Goal: Find specific page/section: Find specific page/section

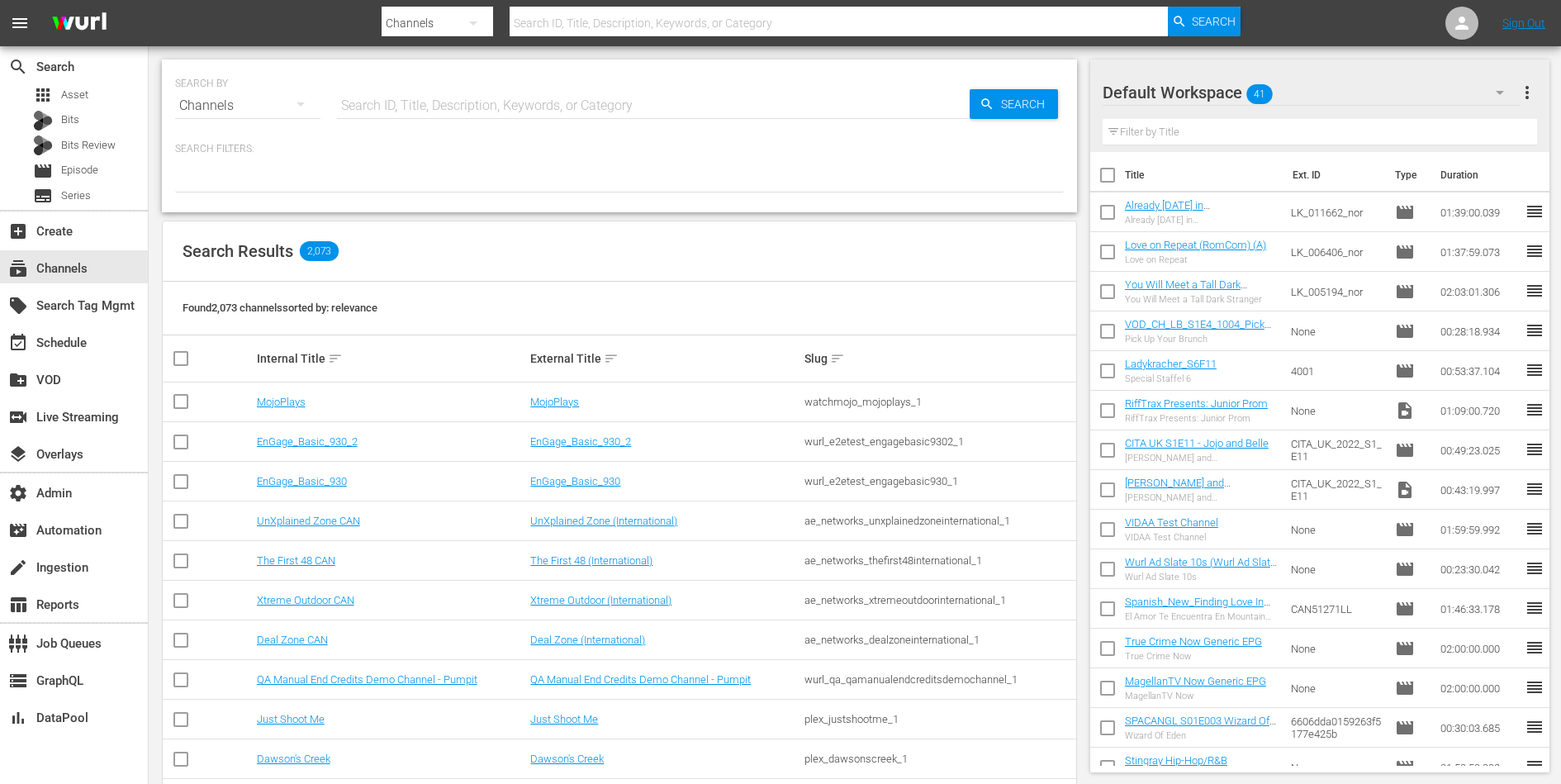
click at [449, 94] on input "text" at bounding box center [654, 106] width 633 height 40
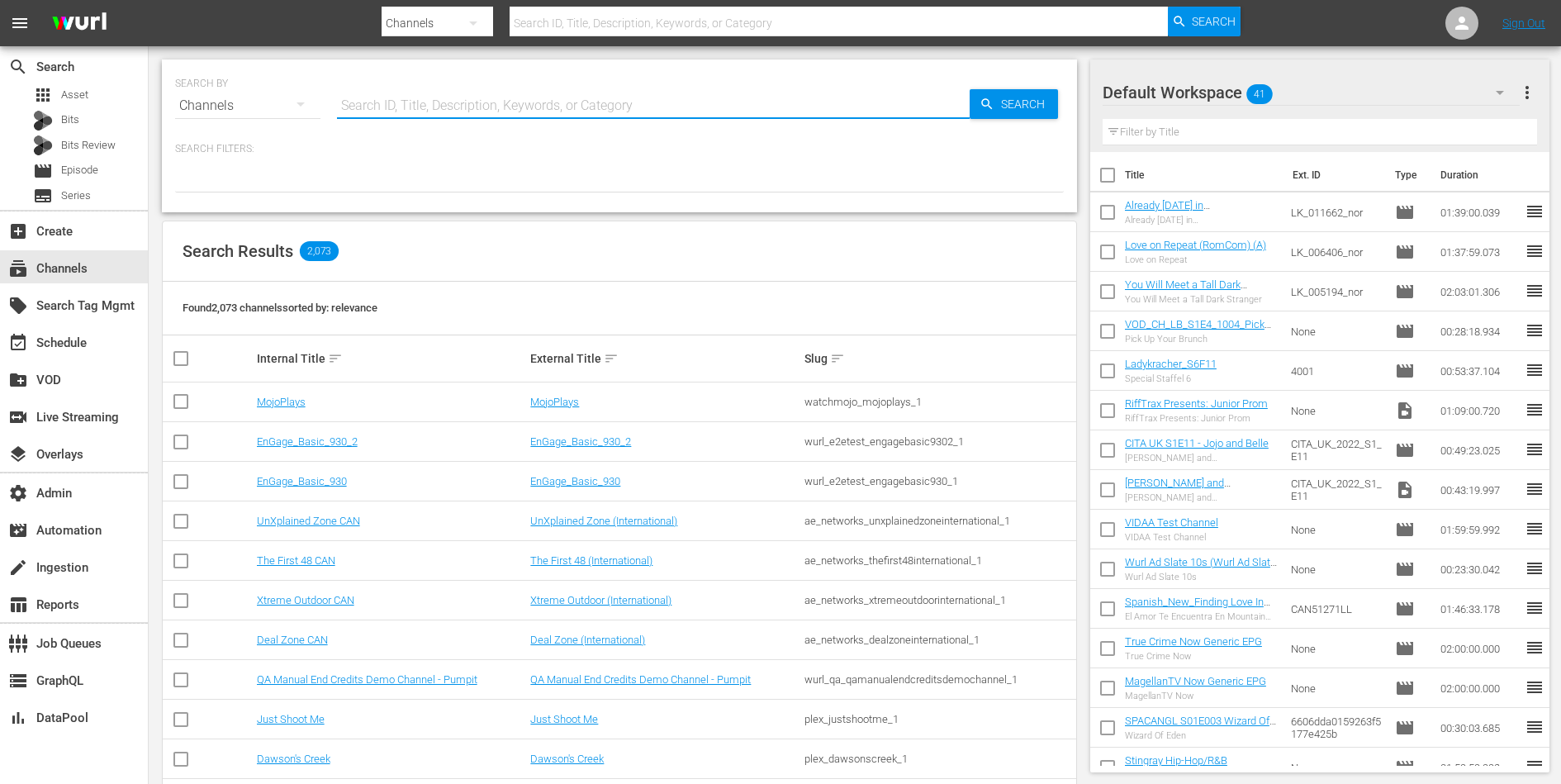
paste input "asia_tv_limited_zeetvhdukgermany_1"
type input "asia_tv_limited_zeetvhdukgermany_1"
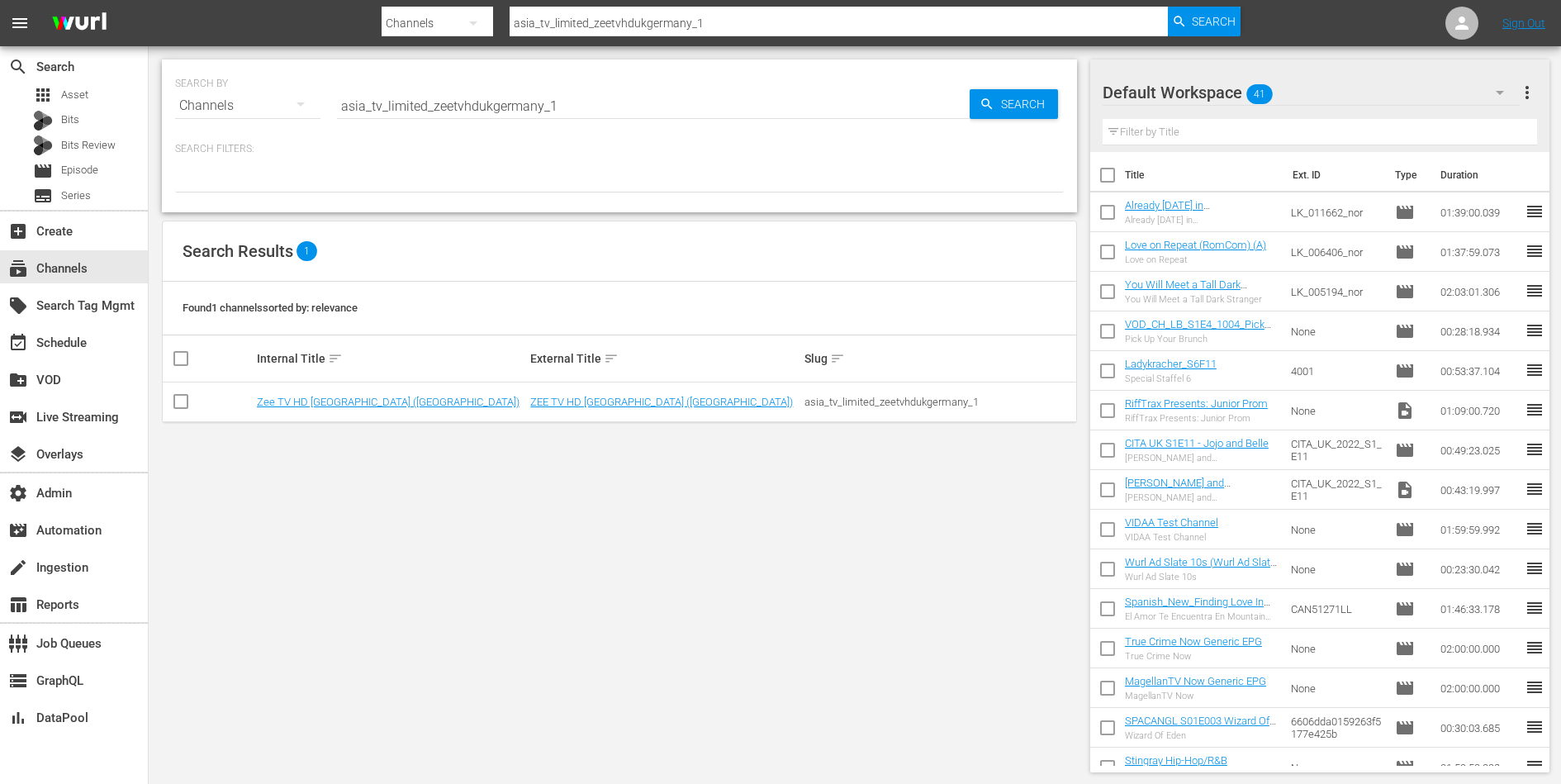
click at [746, 536] on div "SEARCH BY Search By Channels Search ID, Title, Description, Keywords, or Catego…" at bounding box center [619, 416] width 942 height 739
drag, startPoint x: 656, startPoint y: 401, endPoint x: 531, endPoint y: 394, distance: 125.2
click at [531, 394] on td "ZEE TV HD UK (Germany)" at bounding box center [664, 402] width 274 height 40
copy link "ZEE TV HD UK (Germany)"
click at [829, 399] on div "asia_tv_limited_zeetvhdukgermany_1" at bounding box center [939, 402] width 270 height 12
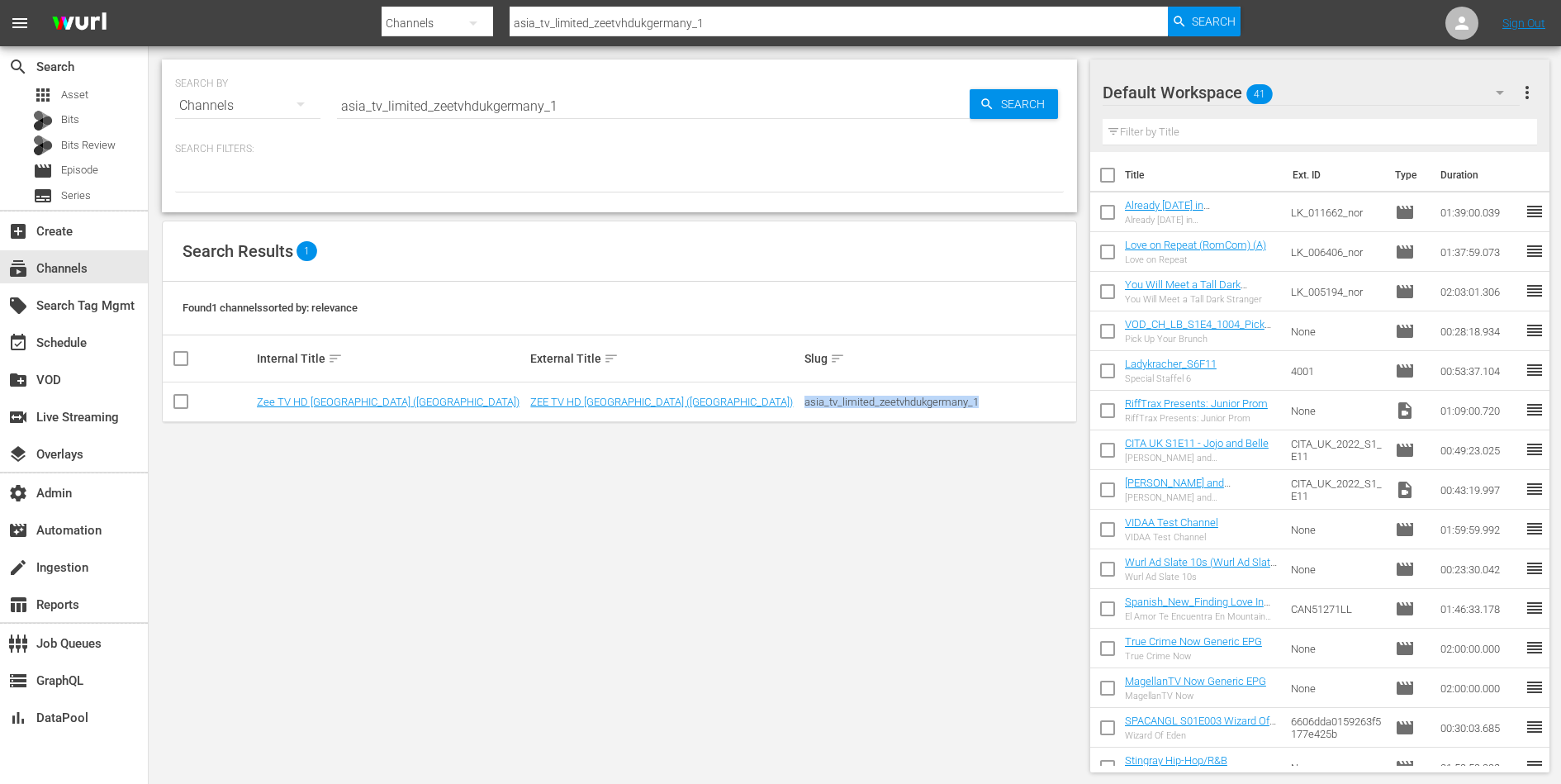
click at [829, 399] on div "asia_tv_limited_zeetvhdukgermany_1" at bounding box center [939, 402] width 270 height 12
copy div "asia_tv_limited_zeetvhdukgermany_1"
click at [562, 396] on link "ZEE TV HD UK (Germany)" at bounding box center [662, 402] width 263 height 12
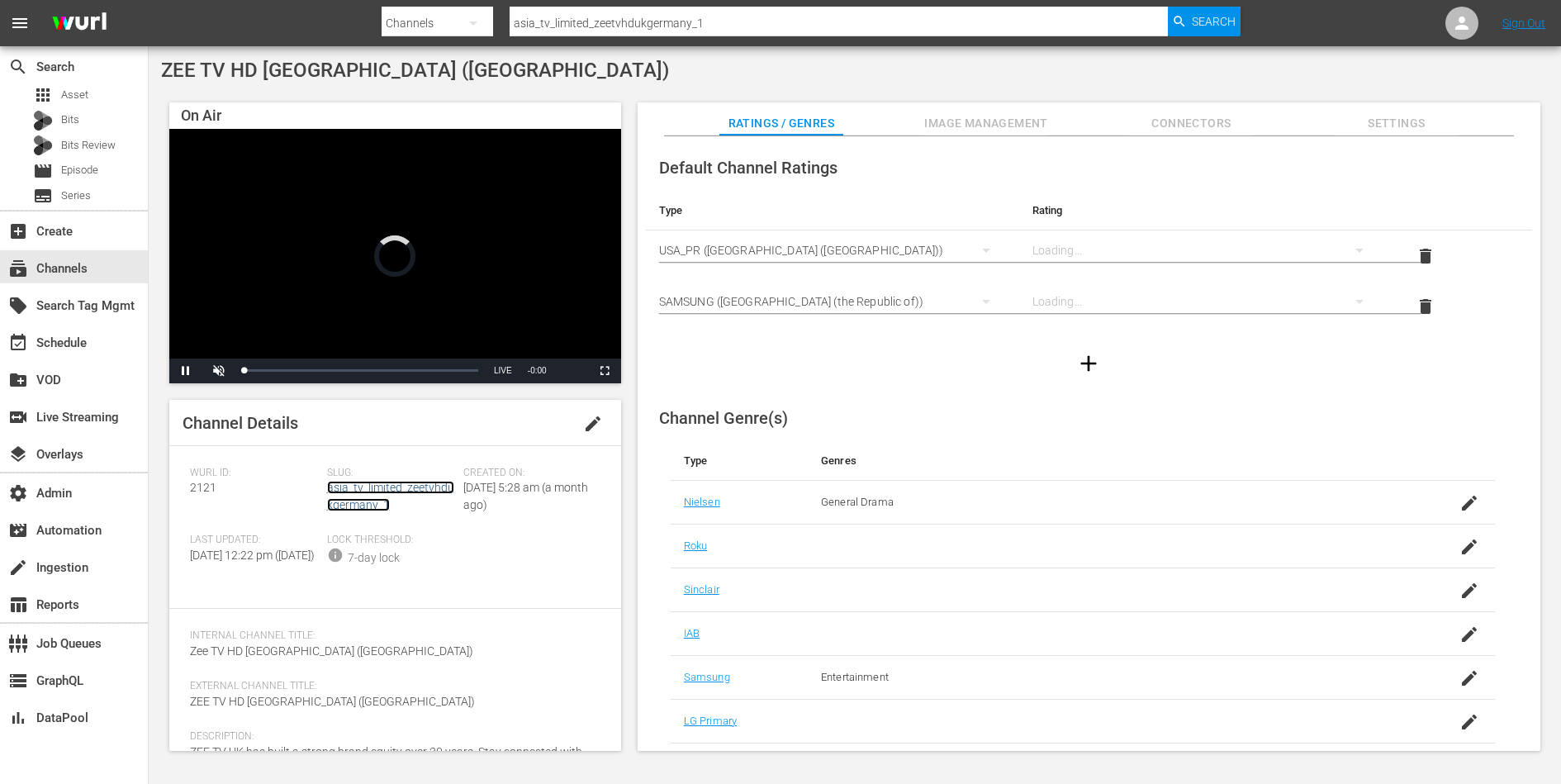
click at [370, 488] on link "asia_tv_limited_zeetvhdukgermany_1" at bounding box center [390, 496] width 127 height 31
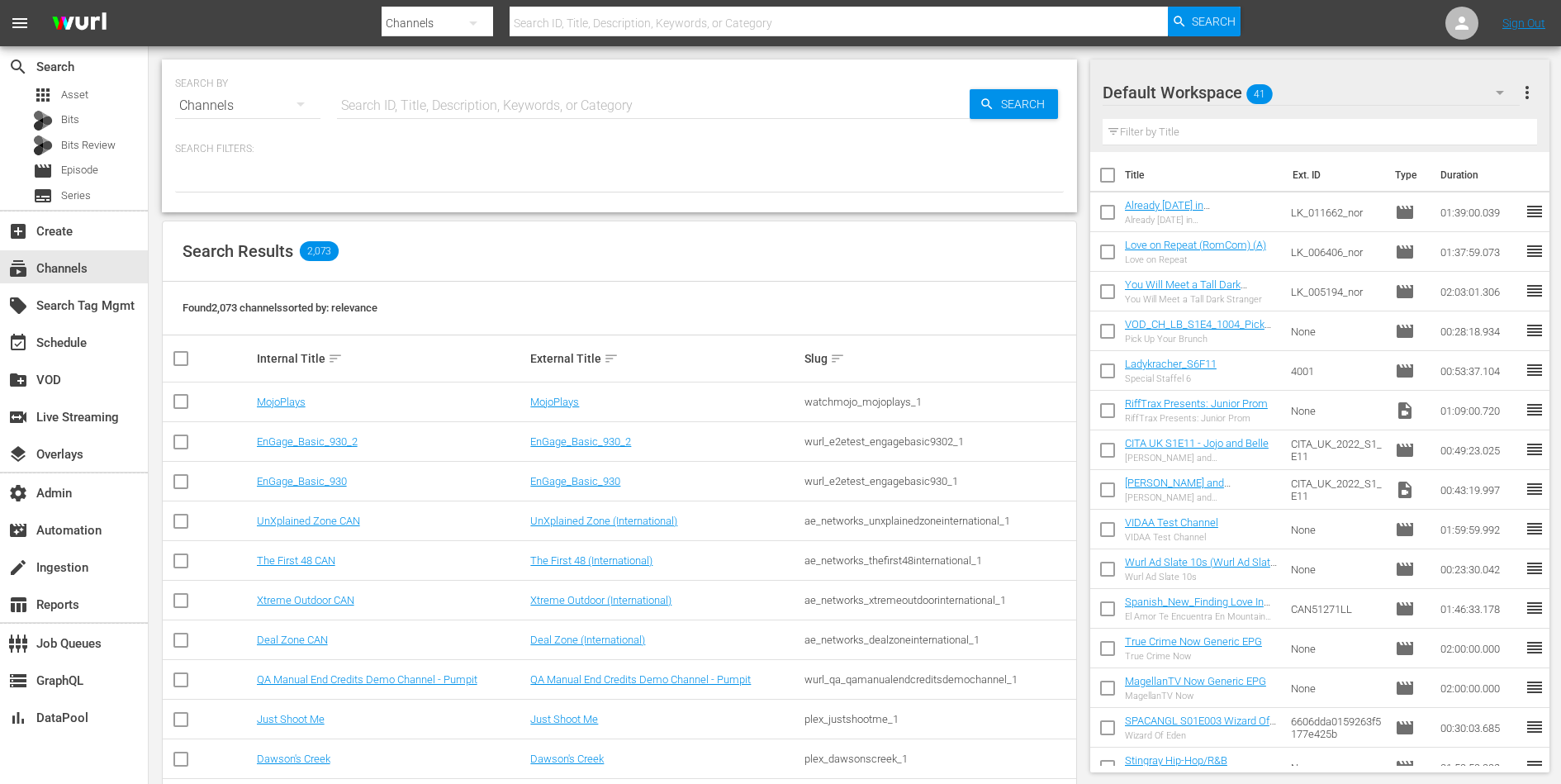
click at [441, 108] on input "text" at bounding box center [654, 106] width 633 height 40
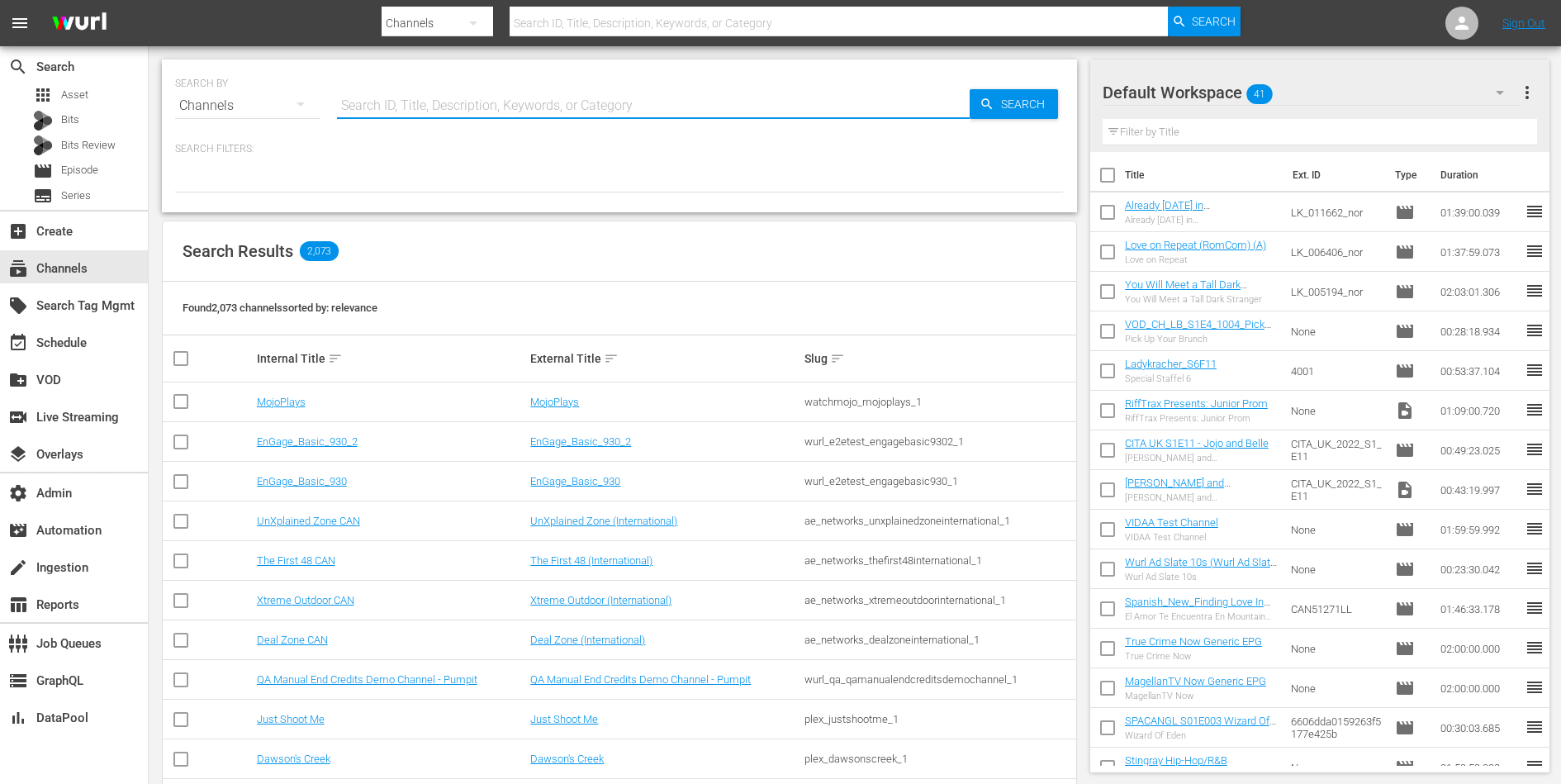
paste input "sysdata_s_p_a_fifa_5"
type input "sysdata_s_p_a_fifa_5"
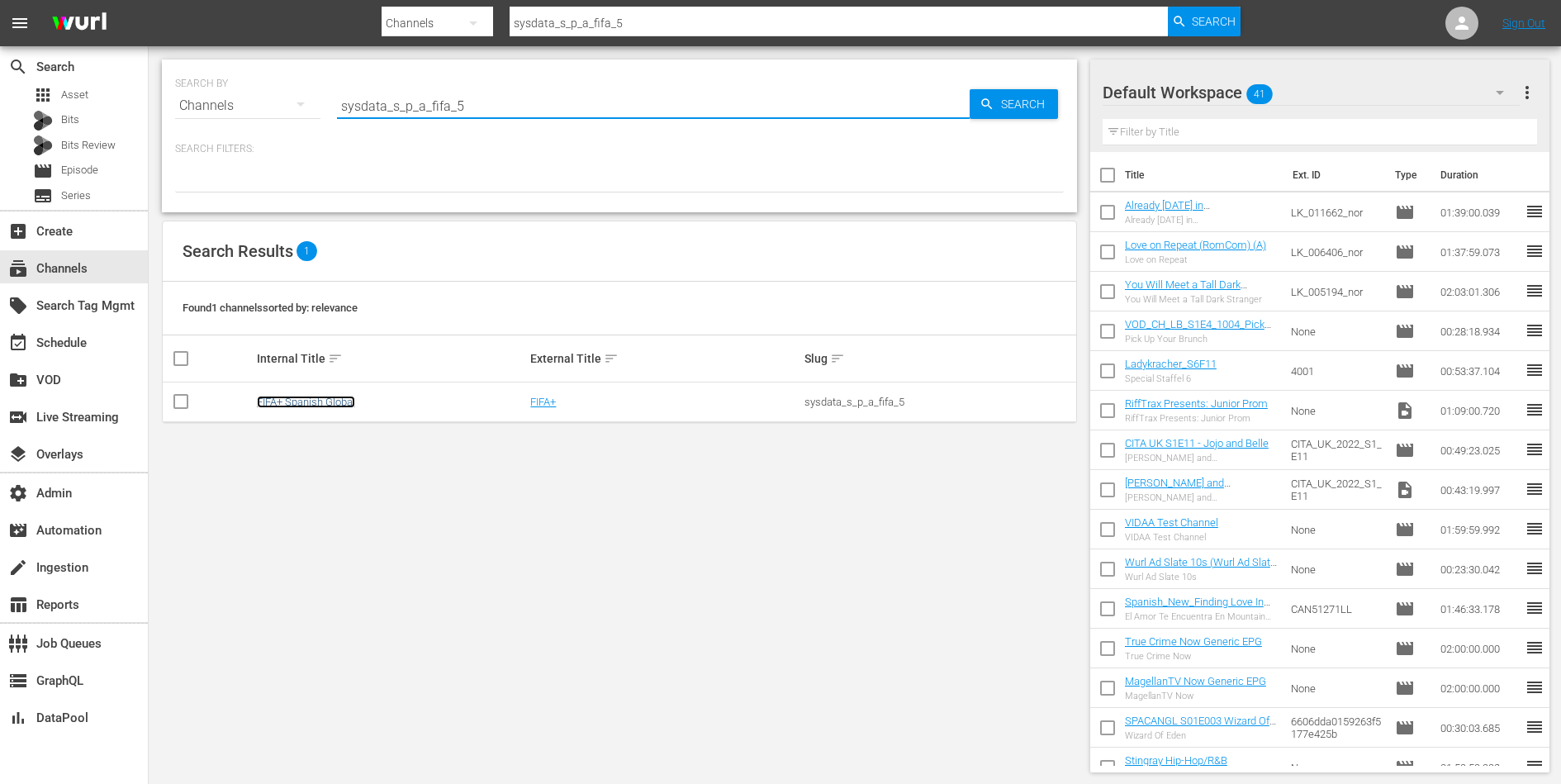
click at [280, 403] on link "FIFA+ Spanish Global" at bounding box center [307, 402] width 99 height 12
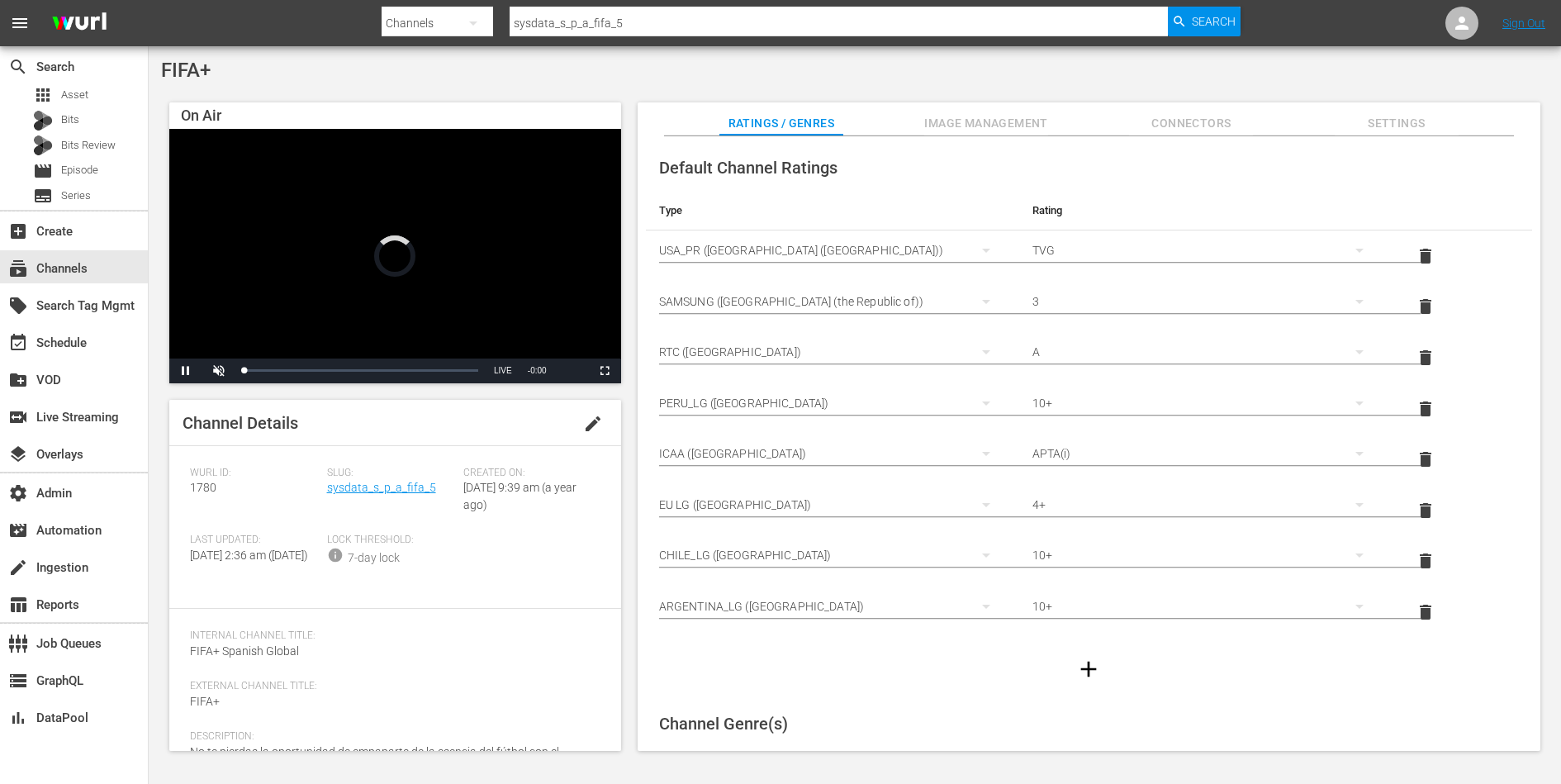
click at [976, 133] on span "Image Management" at bounding box center [986, 122] width 124 height 20
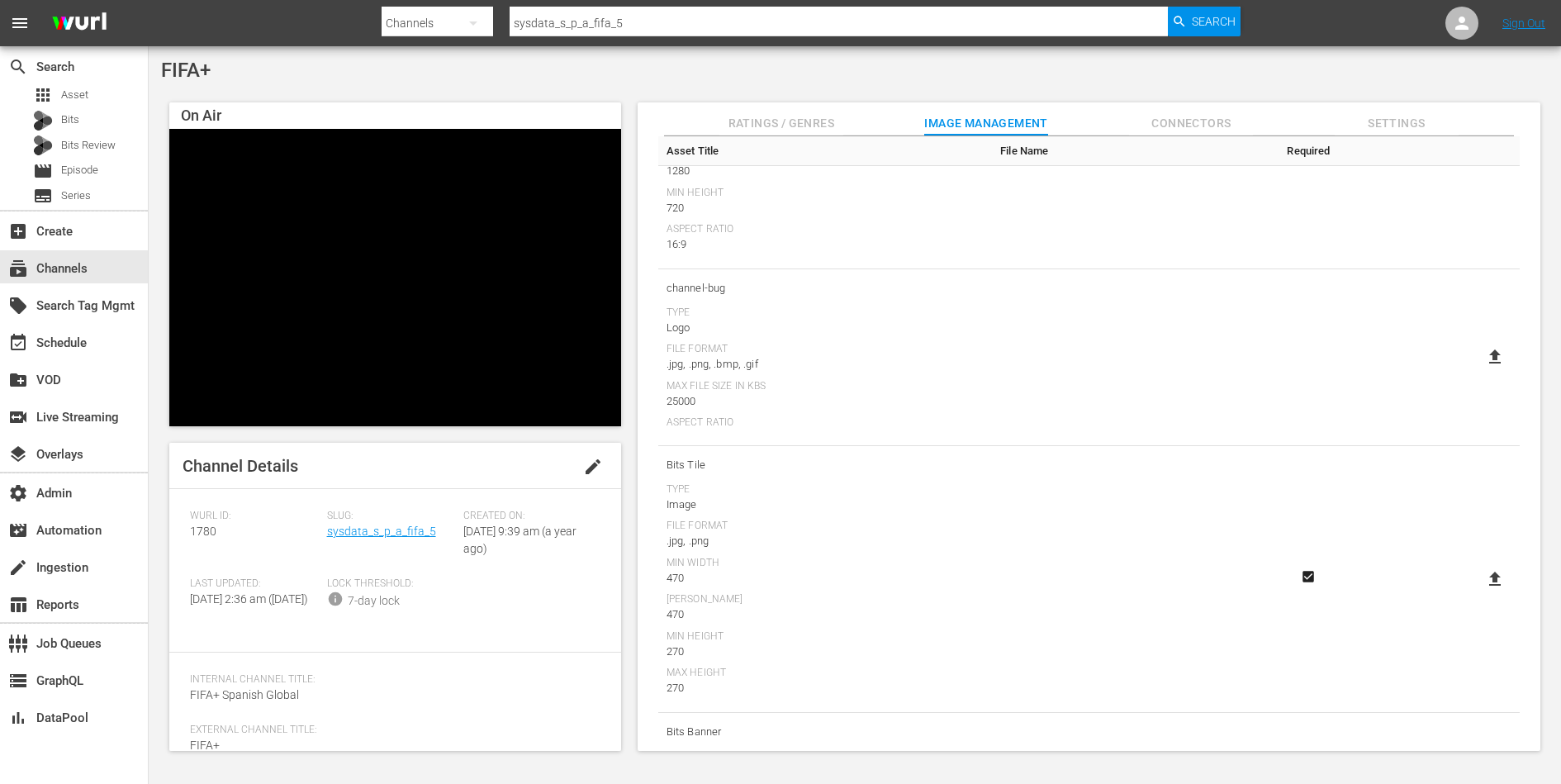
scroll to position [541, 0]
click at [1201, 100] on div "On Air Video Player is loading. Pause Unmute Current Time 0:36 / Duration -:-:-…" at bounding box center [854, 418] width 1387 height 648
click at [1199, 117] on span "Connectors" at bounding box center [1191, 122] width 124 height 20
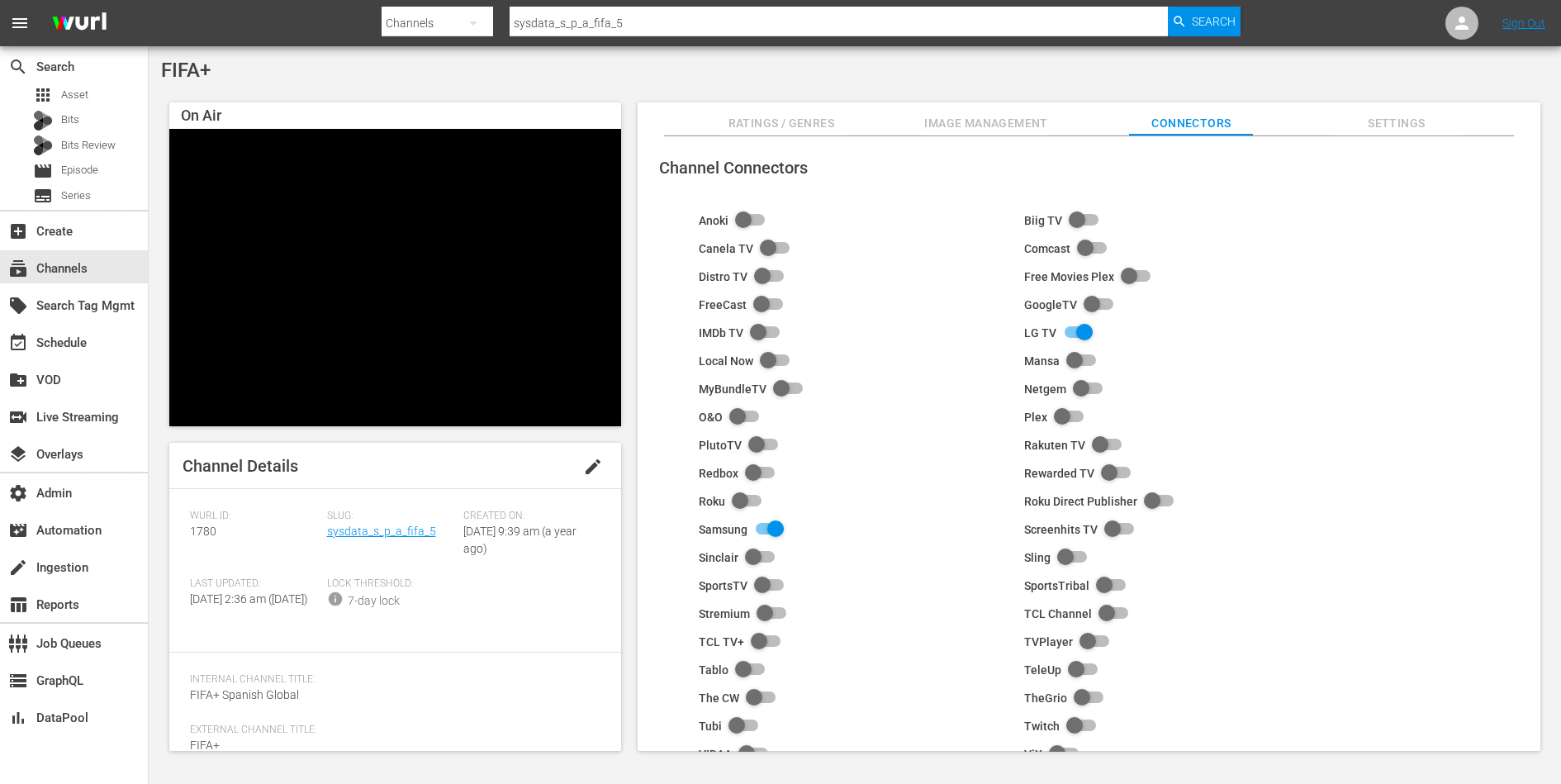
click at [953, 120] on span "Image Management" at bounding box center [986, 122] width 124 height 20
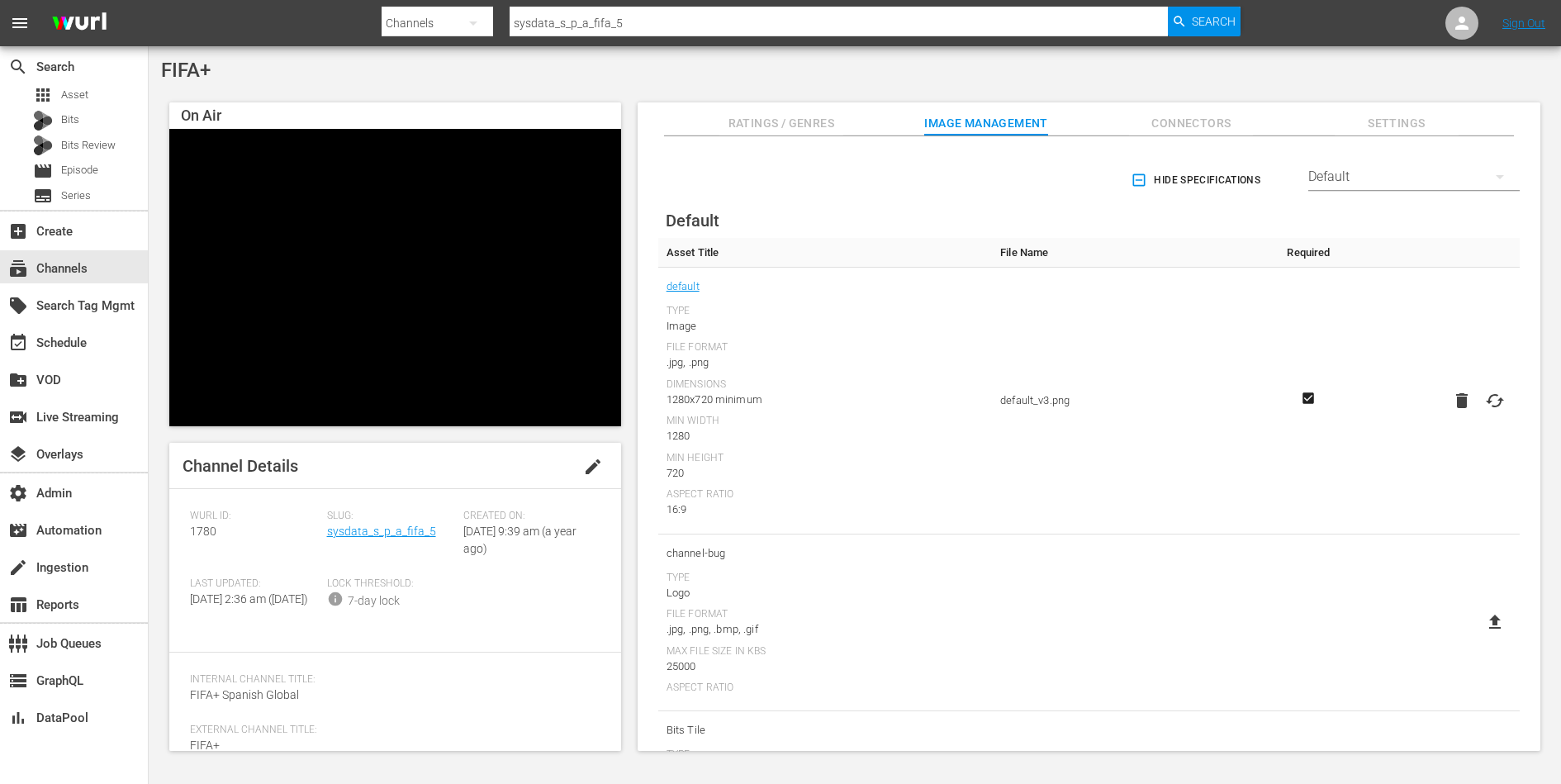
click at [1371, 178] on div "Default" at bounding box center [1414, 176] width 211 height 47
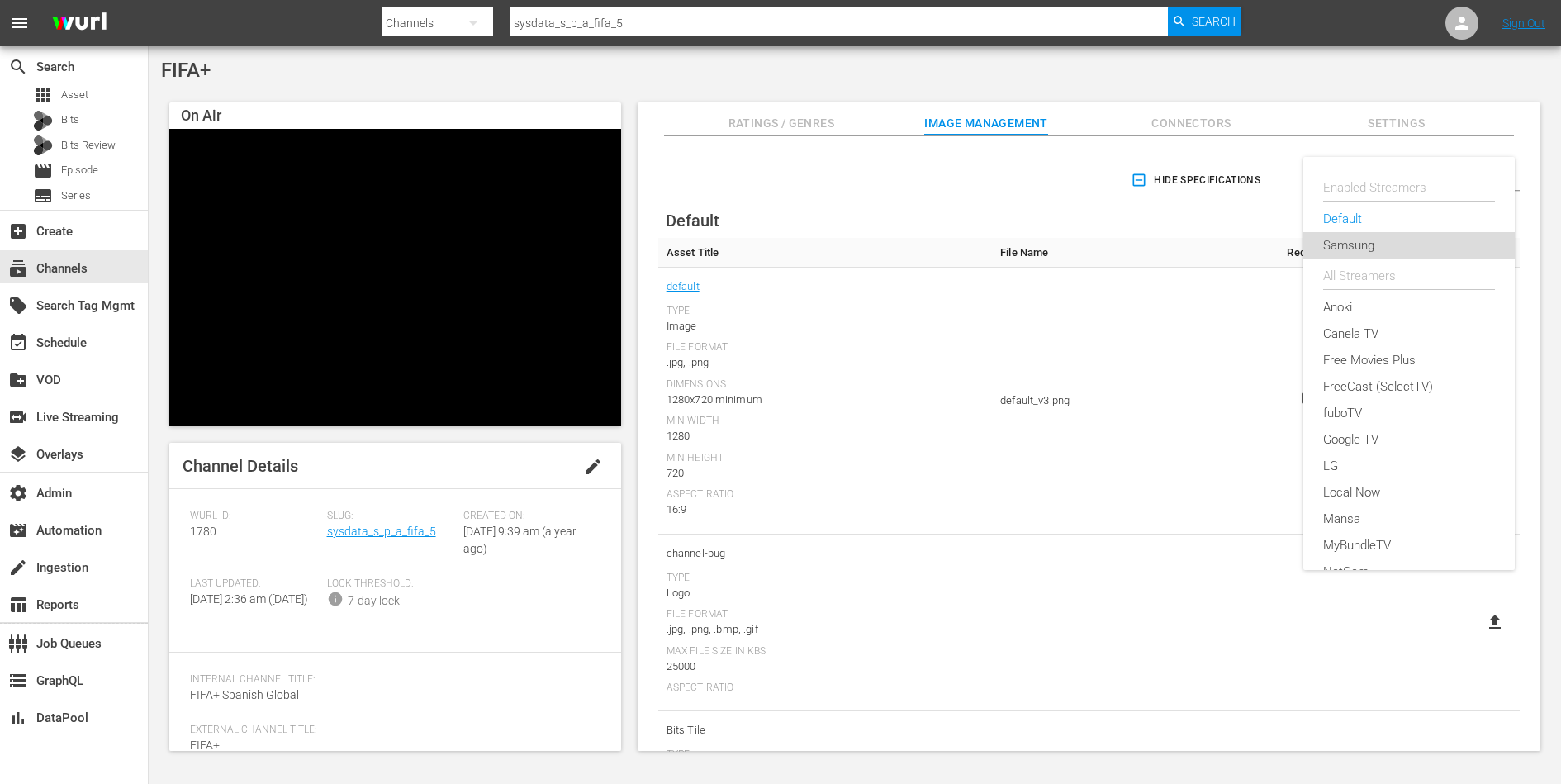
click at [1366, 240] on div "Samsung" at bounding box center [1409, 245] width 172 height 26
